Goal: Task Accomplishment & Management: Use online tool/utility

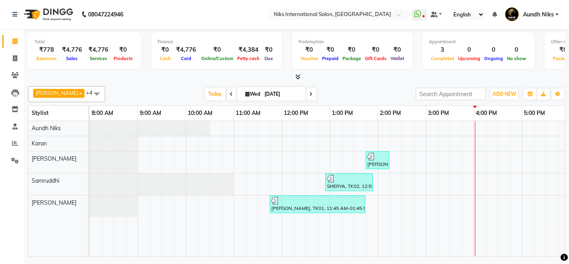
scroll to position [0, 245]
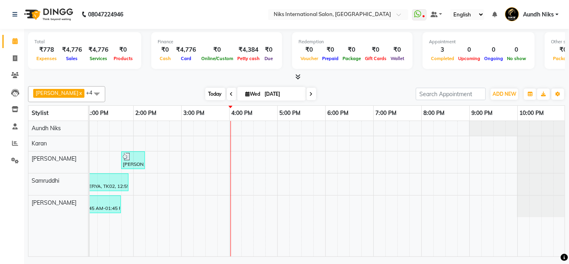
click at [205, 92] on span "Today" at bounding box center [215, 94] width 20 height 12
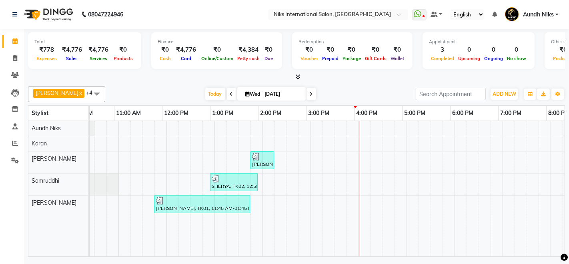
scroll to position [0, 0]
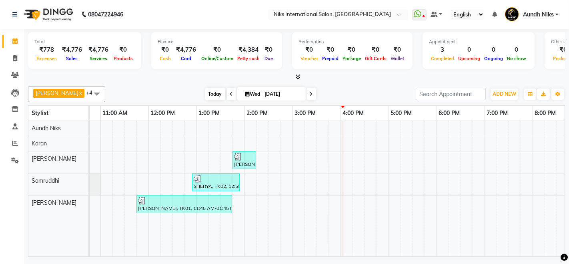
click at [205, 95] on span "Today" at bounding box center [215, 94] width 20 height 12
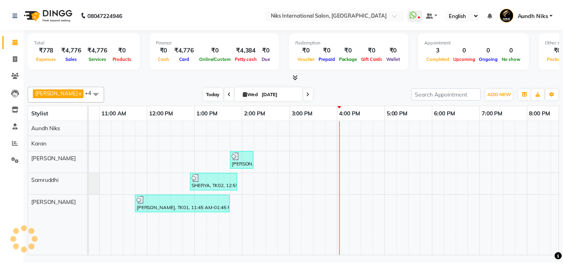
scroll to position [0, 245]
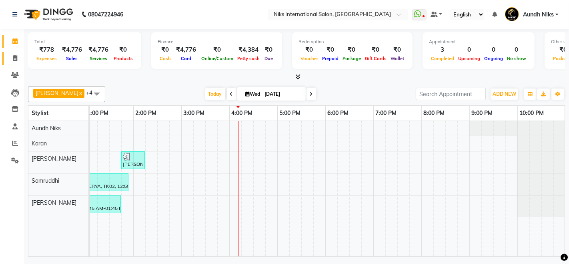
click at [13, 55] on icon at bounding box center [15, 58] width 4 height 6
select select "service"
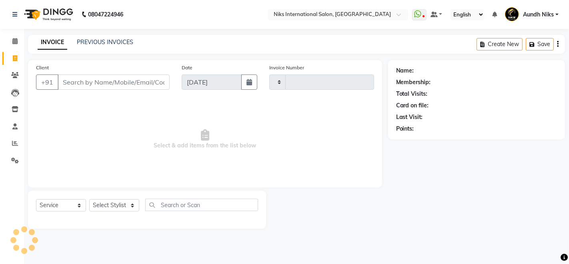
type input "1967"
select select "6"
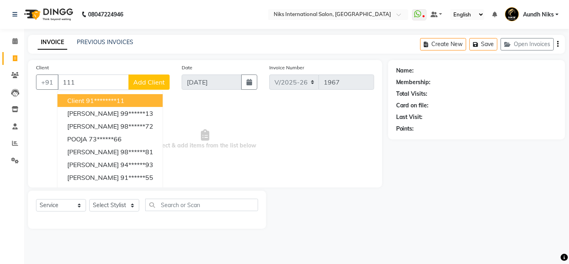
click at [123, 99] on ngb-highlight "91********11" at bounding box center [105, 101] width 38 height 8
type input "********11"
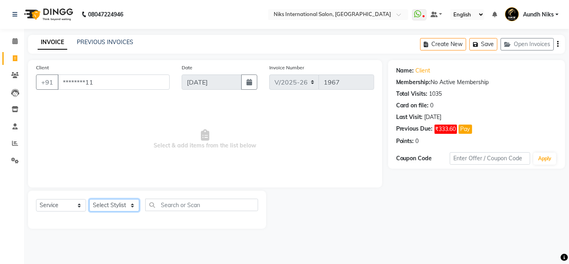
click at [132, 205] on select "Select Stylist [PERSON_NAME] Aundh Niks [PERSON_NAME] Jiya [PERSON_NAME] Mahhi …" at bounding box center [114, 205] width 50 height 12
select select "17526"
click at [89, 199] on select "Select Stylist [PERSON_NAME] Aundh Niks [PERSON_NAME] Jiya [PERSON_NAME] Mahhi …" at bounding box center [114, 205] width 50 height 12
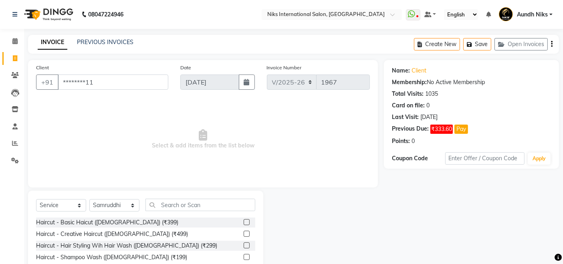
click at [203, 197] on div "Select Service Product Membership Package Voucher Prepaid Gift Card Select Styl…" at bounding box center [145, 250] width 235 height 118
click at [203, 203] on input "text" at bounding box center [200, 205] width 110 height 12
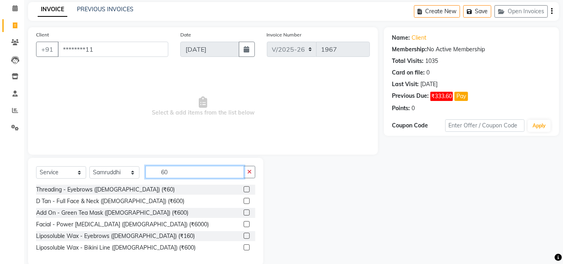
scroll to position [44, 0]
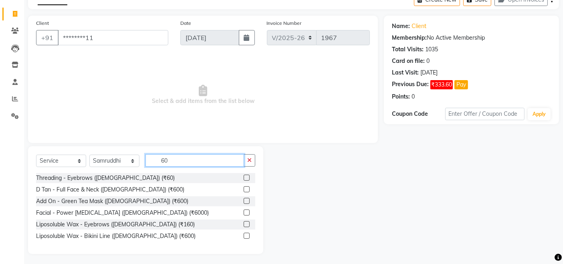
type input "60"
click at [248, 179] on label at bounding box center [246, 178] width 6 height 6
click at [248, 179] on input "checkbox" at bounding box center [245, 177] width 5 height 5
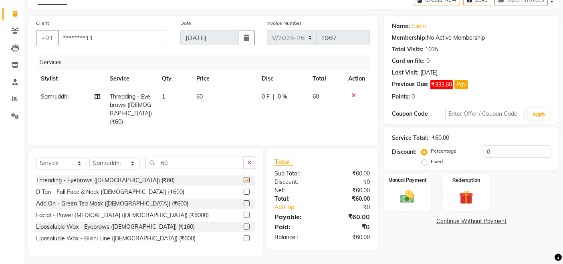
checkbox input "false"
click at [404, 189] on img at bounding box center [407, 196] width 24 height 17
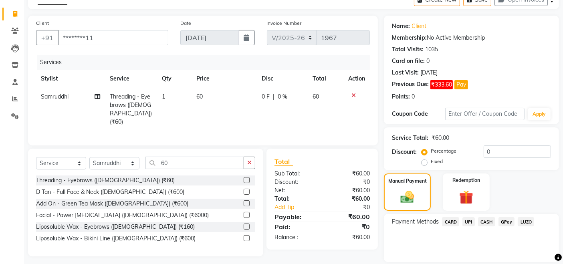
click at [483, 221] on span "CASH" at bounding box center [486, 221] width 17 height 9
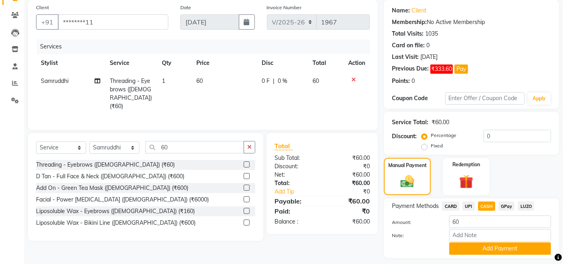
scroll to position [82, 0]
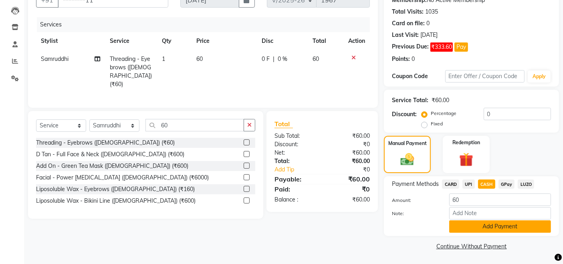
click at [483, 225] on button "Add Payment" at bounding box center [500, 226] width 102 height 12
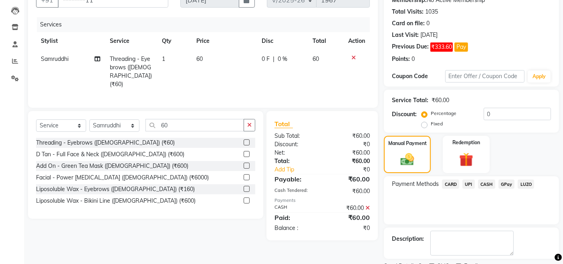
scroll to position [115, 0]
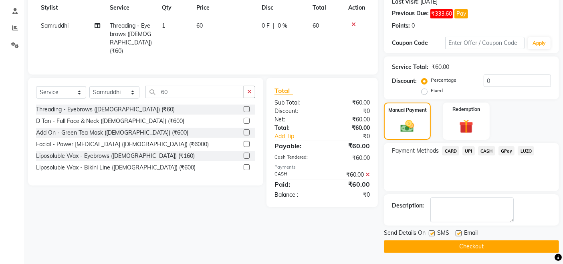
click at [479, 245] on button "Checkout" at bounding box center [471, 246] width 175 height 12
